Goal: Transaction & Acquisition: Obtain resource

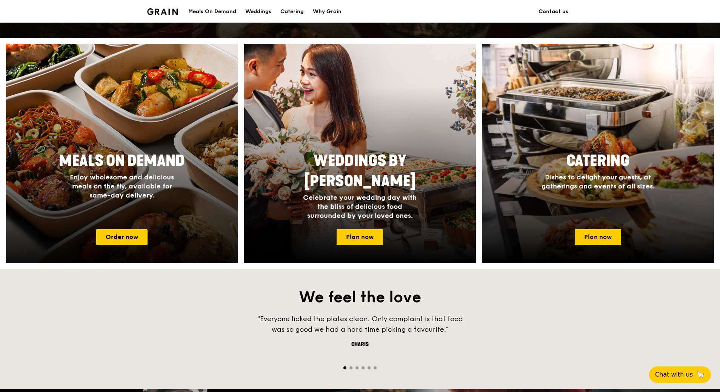
drag, startPoint x: 142, startPoint y: 202, endPoint x: 151, endPoint y: 179, distance: 24.0
click at [151, 179] on span "Enjoy wholesome and delicious meals on the fly, available for same-day delivery." at bounding box center [122, 186] width 104 height 26
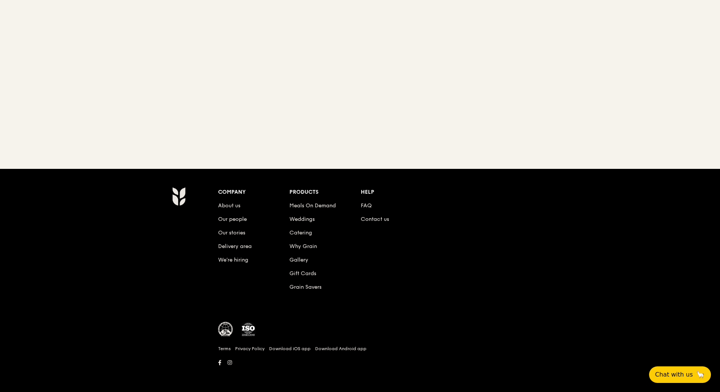
scroll to position [72, 0]
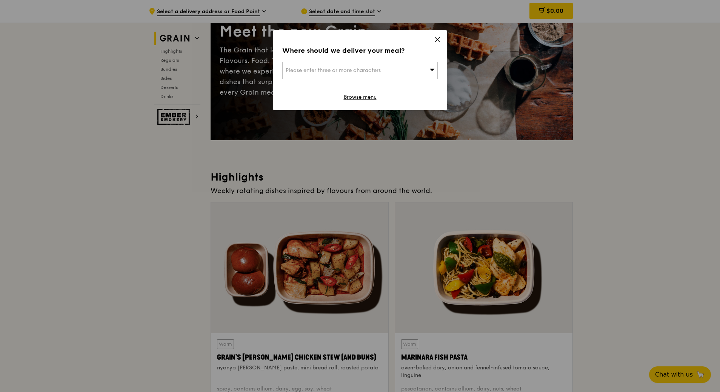
click at [437, 38] on icon at bounding box center [437, 39] width 7 height 7
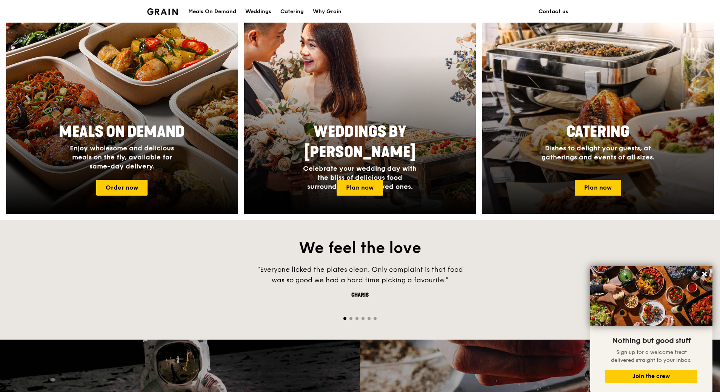
scroll to position [275, 0]
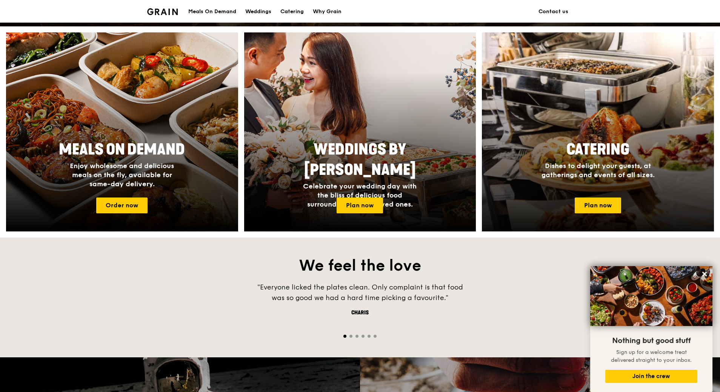
click at [561, 151] on h2 "Catering" at bounding box center [598, 150] width 142 height 20
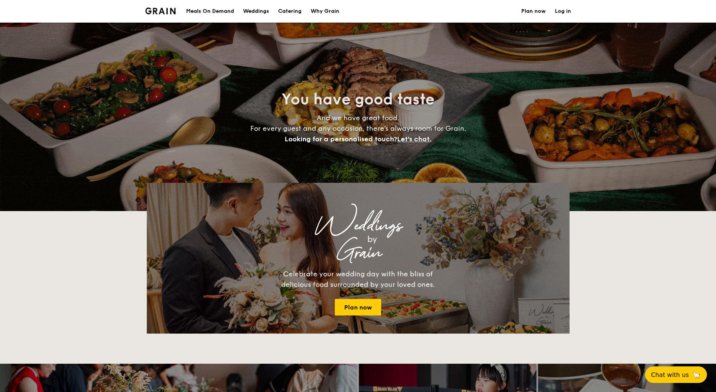
select select
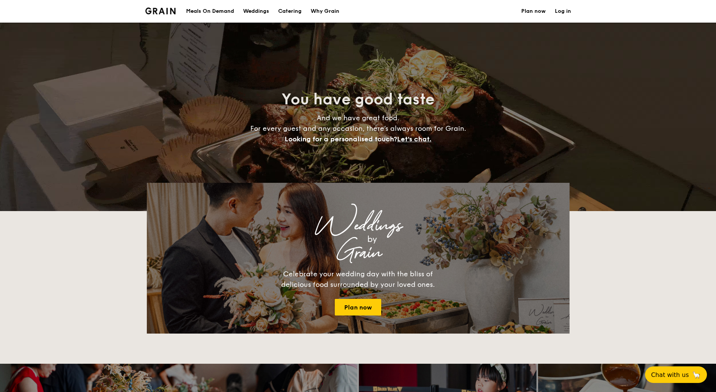
click at [291, 11] on h1 "Catering" at bounding box center [289, 11] width 23 height 23
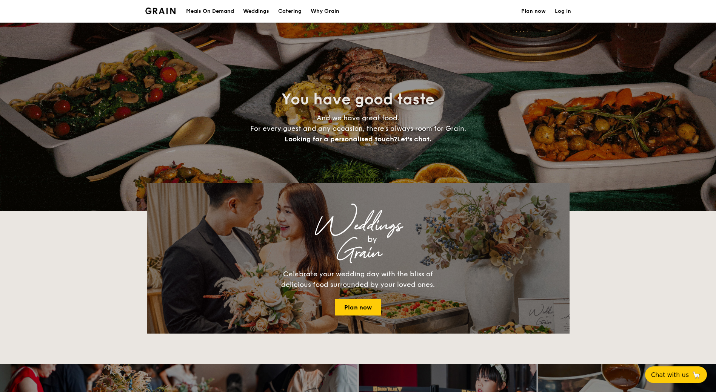
click at [291, 11] on h1 "Catering" at bounding box center [289, 11] width 23 height 23
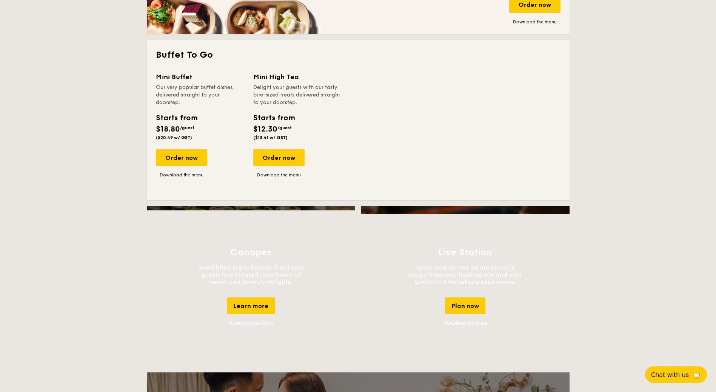
scroll to position [340, 0]
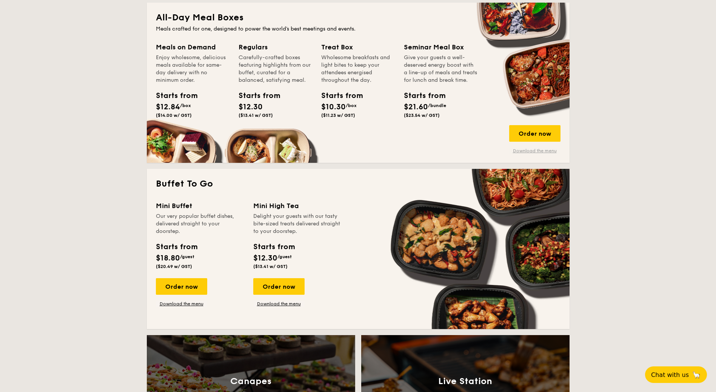
click at [520, 151] on link "Download the menu" at bounding box center [534, 151] width 51 height 6
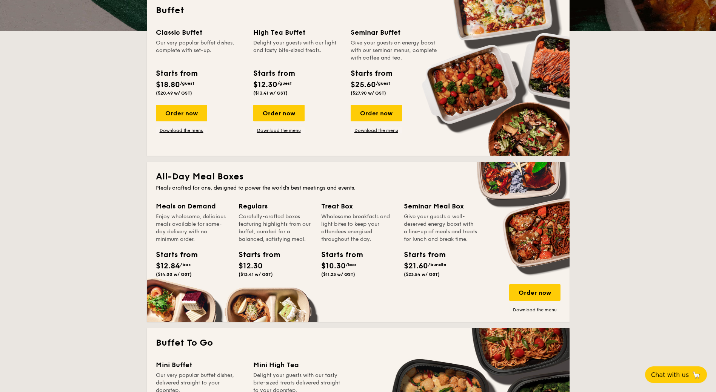
scroll to position [0, 0]
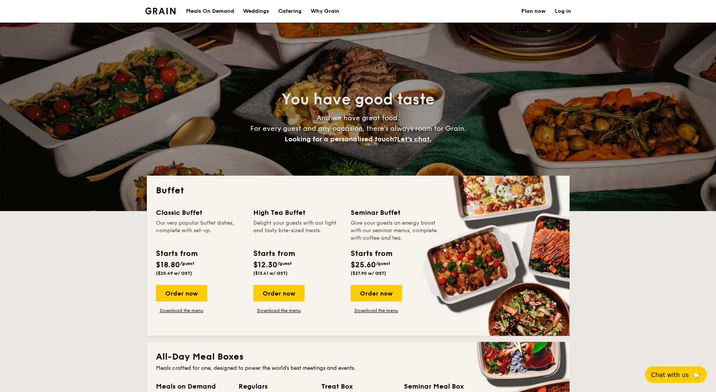
select select
